Goal: Information Seeking & Learning: Learn about a topic

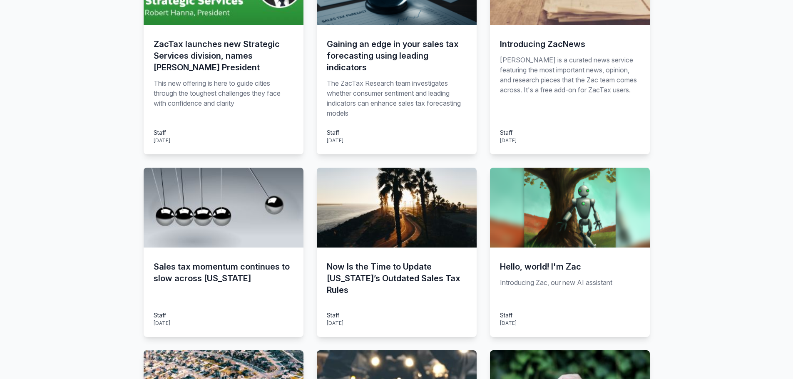
scroll to position [260, 0]
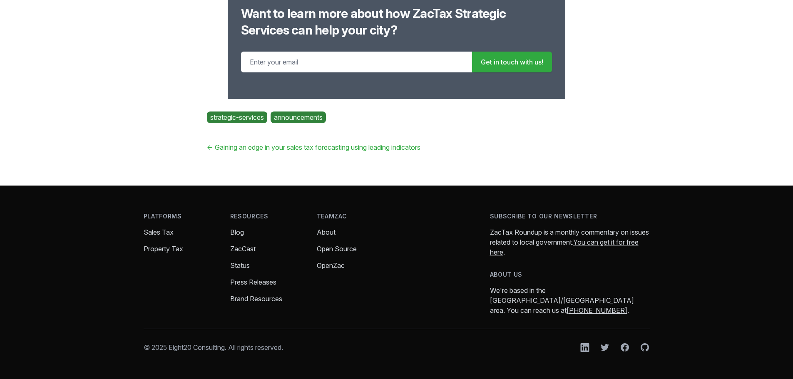
scroll to position [2140, 0]
click at [266, 112] on link "strategic-services" at bounding box center [237, 118] width 60 height 12
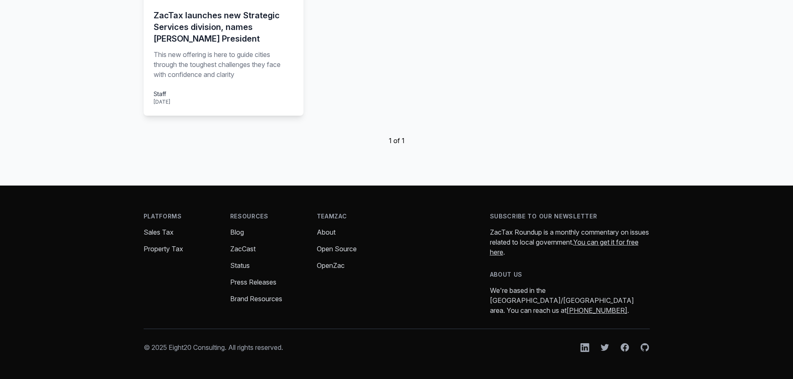
scroll to position [478, 0]
click at [335, 228] on link "About" at bounding box center [326, 232] width 19 height 8
